Goal: Information Seeking & Learning: Find specific fact

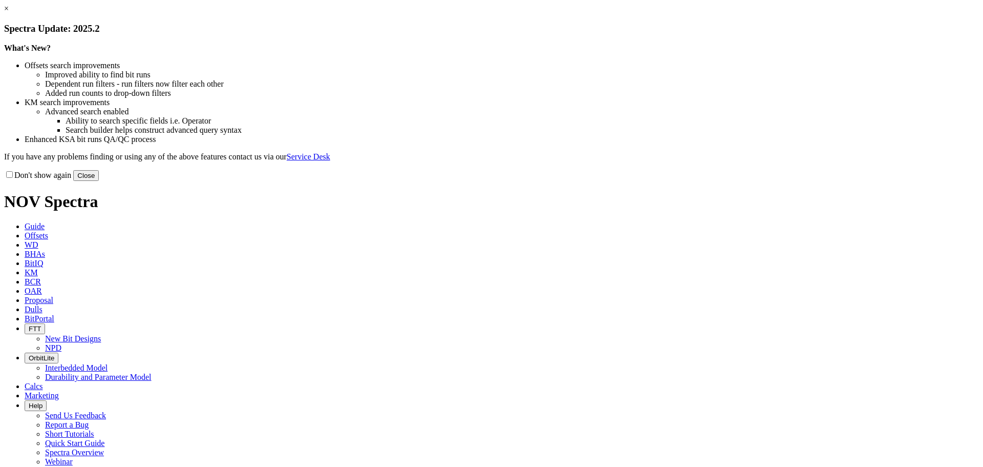
drag, startPoint x: 710, startPoint y: 80, endPoint x: 714, endPoint y: 75, distance: 6.2
click at [9, 13] on link "×" at bounding box center [6, 8] width 5 height 9
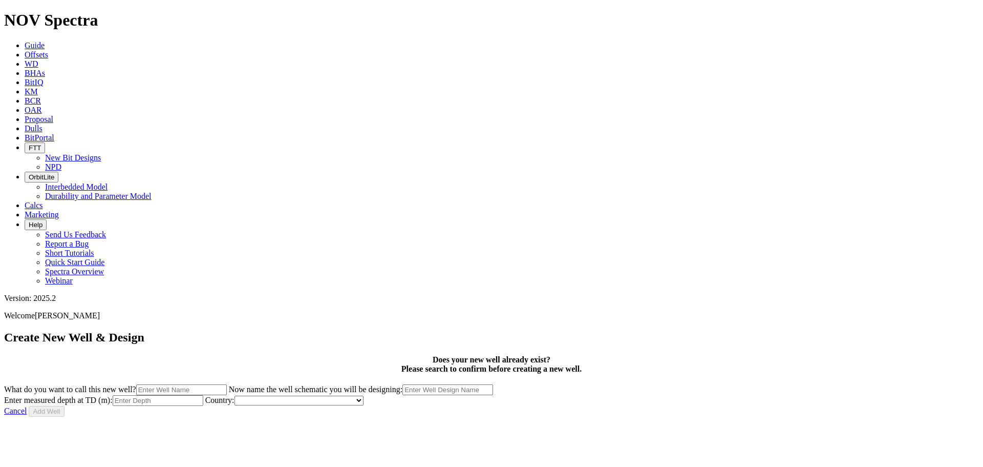
click at [25, 87] on icon at bounding box center [25, 91] width 0 height 9
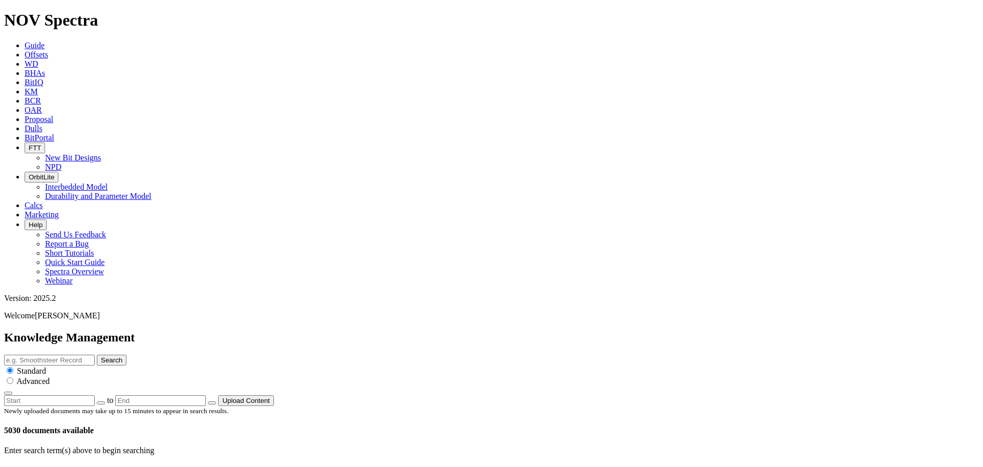
click at [95, 354] on input "text" at bounding box center [49, 359] width 91 height 11
paste input "A293667"
type input "A293667"
click at [127, 354] on button "Search" at bounding box center [112, 359] width 30 height 11
click at [723, 56] on body "Spectra is built to be used with Google Chrome. Please switch browsers. NOV Spe…" at bounding box center [491, 233] width 975 height 444
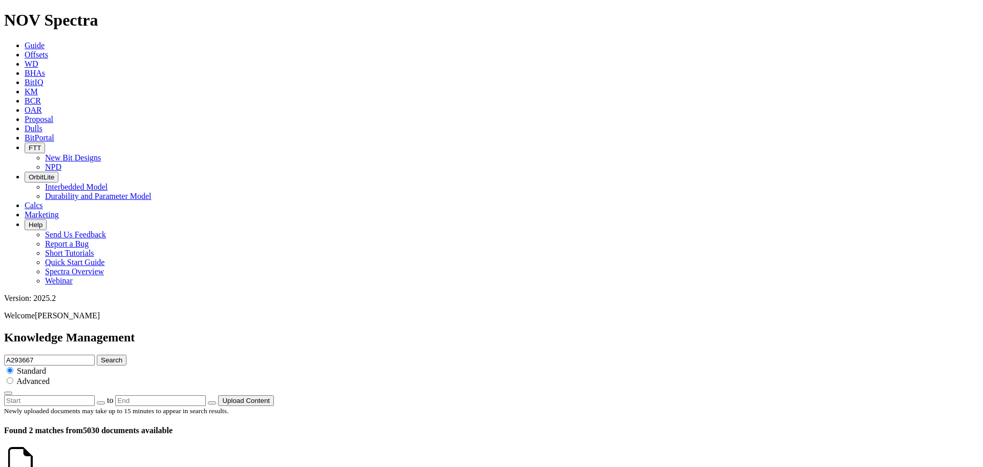
scroll to position [135, 0]
click at [95, 354] on input "A293667" at bounding box center [49, 359] width 91 height 11
click at [48, 50] on span "Offsets" at bounding box center [37, 54] width 24 height 9
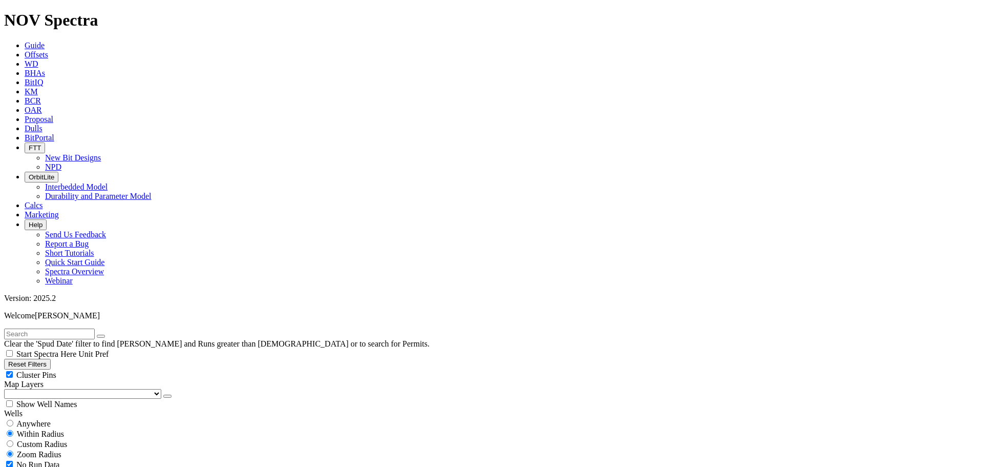
click at [39, 359] on button "Reset Filters" at bounding box center [27, 364] width 47 height 11
click at [13, 419] on input "radio" at bounding box center [10, 422] width 7 height 7
radio input "true"
radio input "false"
click at [47, 328] on input "text" at bounding box center [49, 333] width 91 height 11
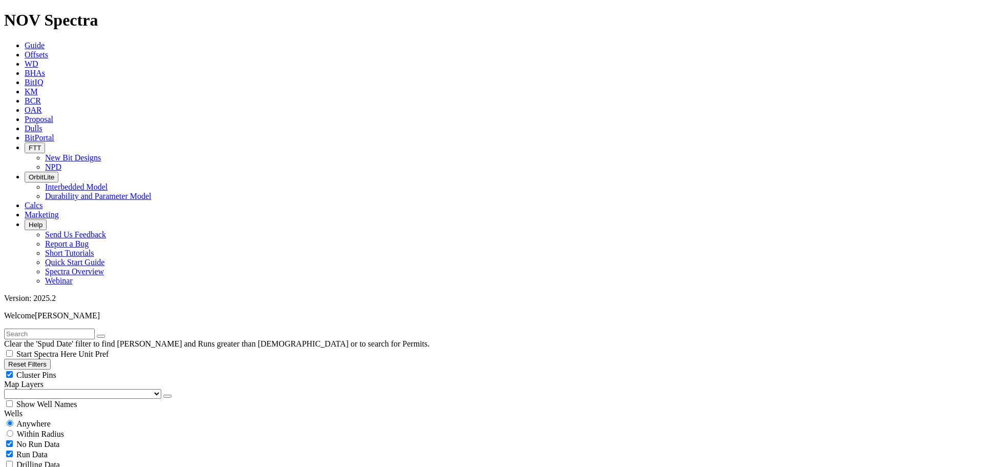
paste input "Jhumta#B"
click at [40, 328] on input "Jhumta#B" at bounding box center [49, 333] width 91 height 11
type input "Jhumta#B"
